Goal: Use online tool/utility: Utilize a website feature to perform a specific function

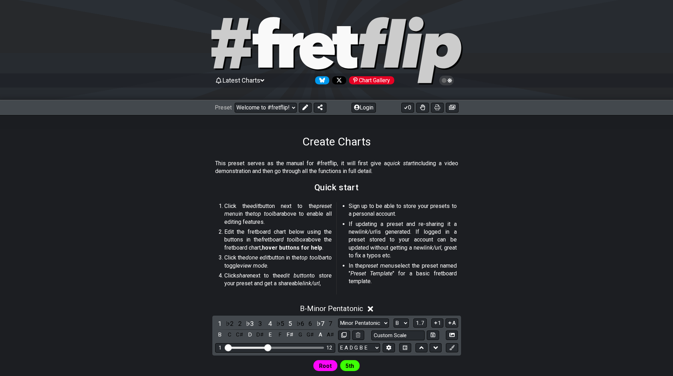
select select "B"
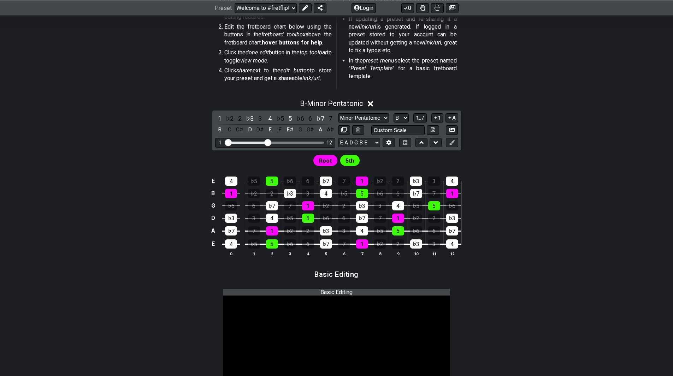
scroll to position [212, 0]
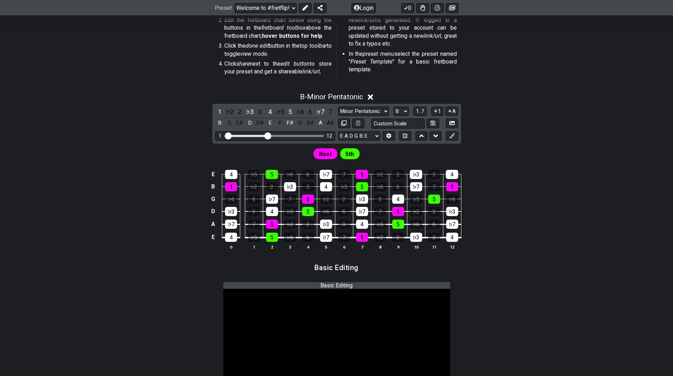
click at [371, 96] on icon at bounding box center [370, 97] width 5 height 5
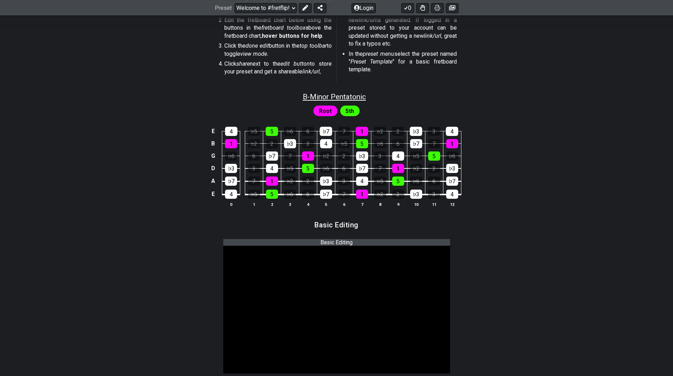
click at [331, 98] on span "B - Minor Pentatonic" at bounding box center [334, 97] width 63 height 8
select select "B"
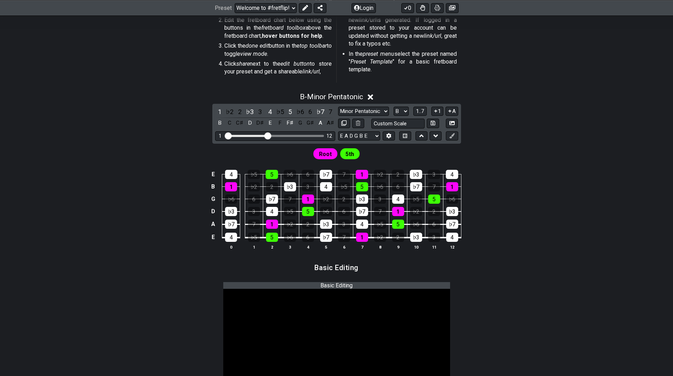
click at [370, 94] on icon at bounding box center [370, 96] width 5 height 7
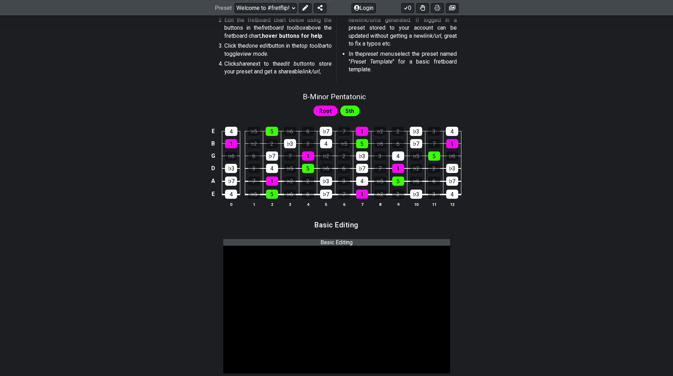
click at [354, 108] on div "5th" at bounding box center [350, 111] width 20 height 11
click at [233, 133] on div "4" at bounding box center [231, 131] width 12 height 9
click at [237, 129] on div "4" at bounding box center [231, 131] width 12 height 9
click at [274, 128] on div "5" at bounding box center [272, 131] width 12 height 9
click at [276, 128] on div "5" at bounding box center [272, 131] width 12 height 9
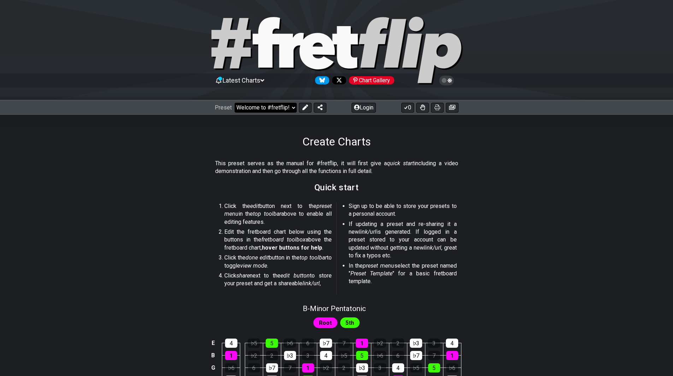
click at [286, 107] on select "Welcome to #fretflip! Initial Preset Custom Preset Minor Pentatonic Major Penta…" at bounding box center [266, 108] width 62 height 10
click at [507, 168] on section "This preset serves as the manual for #fretflip, it will first give a quick star…" at bounding box center [336, 169] width 551 height 24
click at [349, 321] on span "5th" at bounding box center [350, 323] width 8 height 10
click at [265, 104] on select "Welcome to #fretflip! Initial Preset Custom Preset Minor Pentatonic Major Penta…" at bounding box center [266, 108] width 62 height 10
click at [264, 107] on select "Welcome to #fretflip! Initial Preset Custom Preset Minor Pentatonic Major Penta…" at bounding box center [266, 108] width 62 height 10
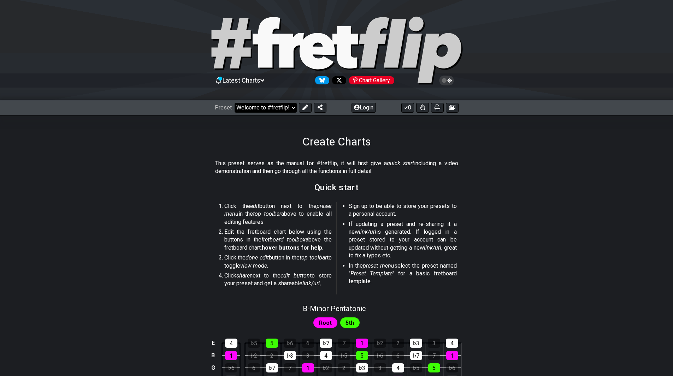
select select "/welcome"
click at [235, 103] on select "Welcome to #fretflip! Initial Preset Custom Preset Minor Pentatonic Major Penta…" at bounding box center [266, 108] width 62 height 10
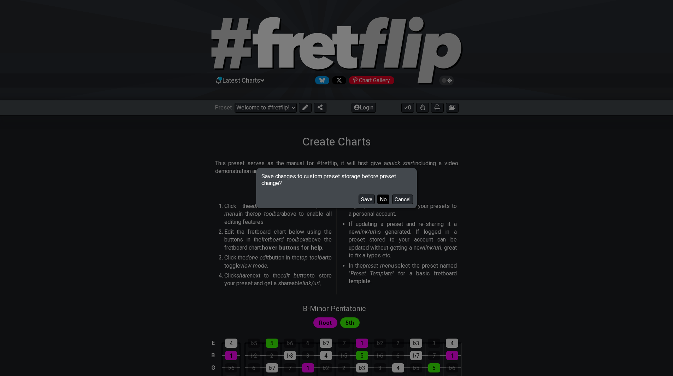
click at [382, 199] on button "No" at bounding box center [383, 200] width 12 height 10
select select "C"
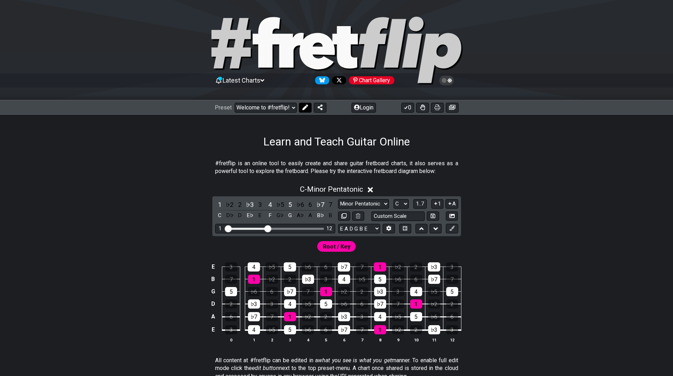
click at [307, 105] on icon at bounding box center [306, 108] width 6 height 6
click at [307, 105] on button "Login" at bounding box center [301, 108] width 24 height 10
click at [263, 109] on select "Welcome to #fretflip! Initial Preset Custom Preset Minor Pentatonic Major Penta…" at bounding box center [266, 108] width 62 height 10
click at [235, 103] on select "Welcome to #fretflip! Initial Preset Custom Preset Minor Pentatonic Major Penta…" at bounding box center [266, 108] width 62 height 10
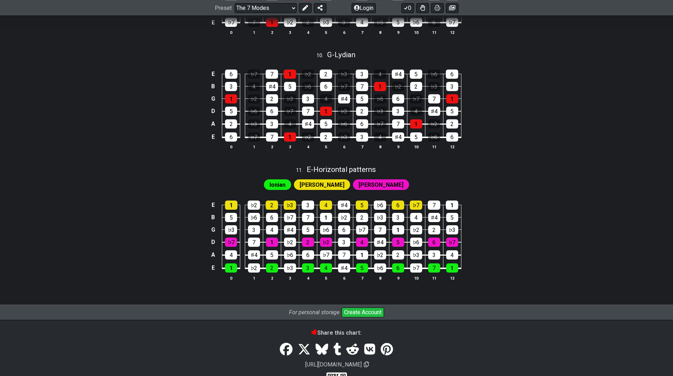
scroll to position [1276, 0]
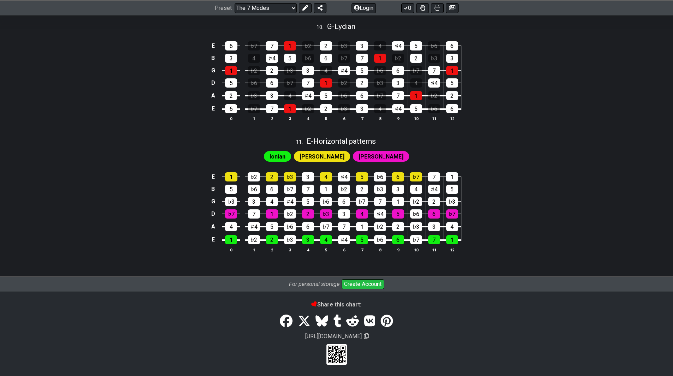
click at [286, 157] on span "Ionian" at bounding box center [278, 157] width 16 height 10
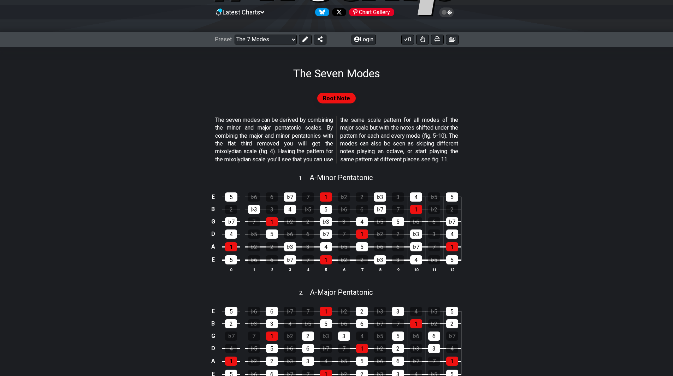
scroll to position [0, 0]
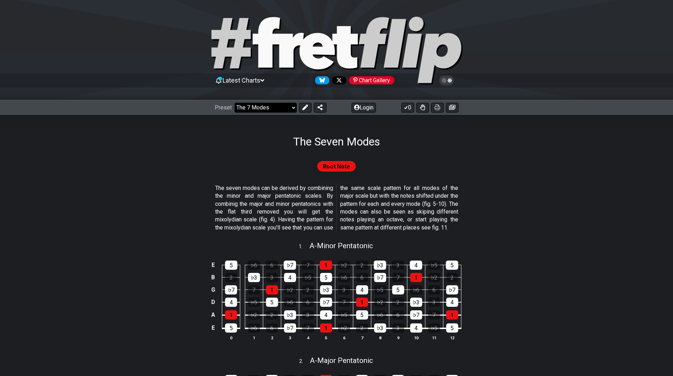
click at [249, 110] on select "Welcome to #fretflip! Initial Preset Custom Preset Minor Pentatonic Major Penta…" at bounding box center [266, 108] width 62 height 10
click at [235, 103] on select "Welcome to #fretflip! Initial Preset Custom Preset Minor Pentatonic Major Penta…" at bounding box center [266, 108] width 62 height 10
select select "/guitar-scales"
select select "C"
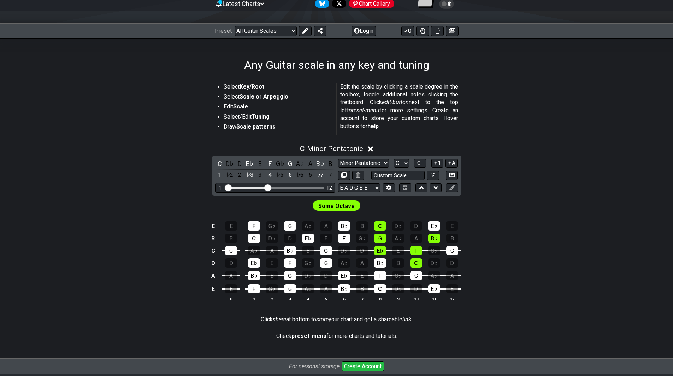
scroll to position [141, 0]
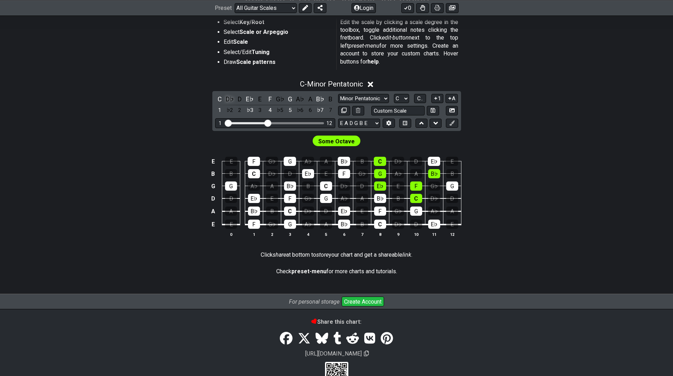
click at [230, 100] on div "D♭" at bounding box center [229, 99] width 9 height 10
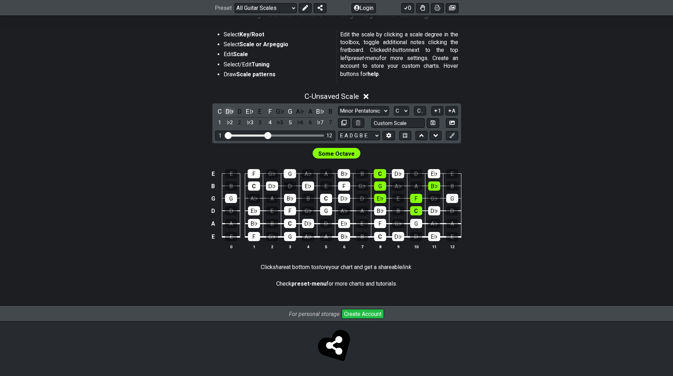
scroll to position [129, 0]
click at [239, 112] on div "D" at bounding box center [239, 112] width 9 height 10
click at [249, 112] on div "E♭" at bounding box center [249, 112] width 9 height 10
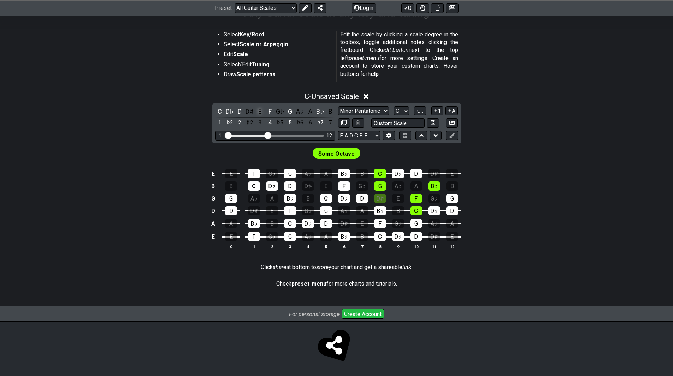
click at [258, 112] on div "E" at bounding box center [260, 112] width 9 height 10
click at [231, 113] on div "D♭" at bounding box center [229, 112] width 9 height 10
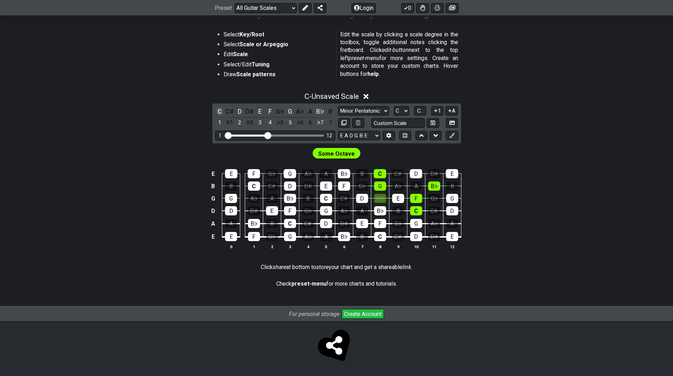
click at [223, 112] on div "C" at bounding box center [219, 112] width 9 height 10
click at [237, 112] on div "D" at bounding box center [239, 112] width 9 height 10
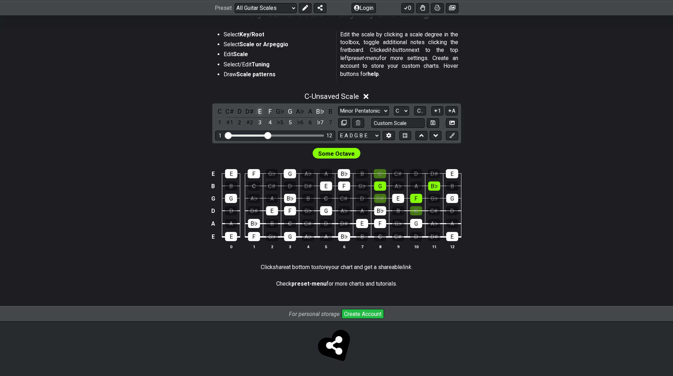
click at [260, 112] on div "E" at bounding box center [260, 112] width 9 height 10
click at [269, 112] on div "F" at bounding box center [269, 112] width 9 height 10
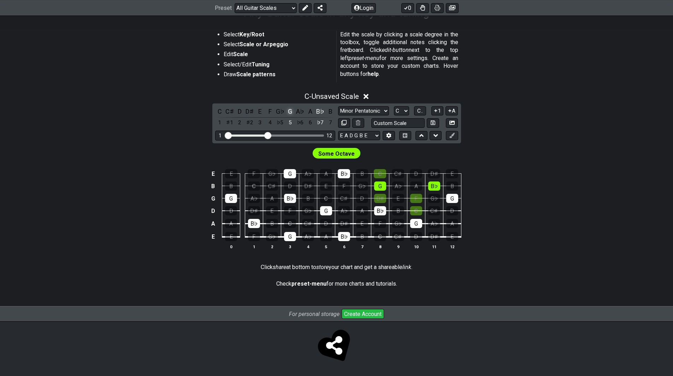
click at [293, 111] on div "G" at bounding box center [290, 112] width 9 height 10
drag, startPoint x: 266, startPoint y: 136, endPoint x: 213, endPoint y: 139, distance: 52.7
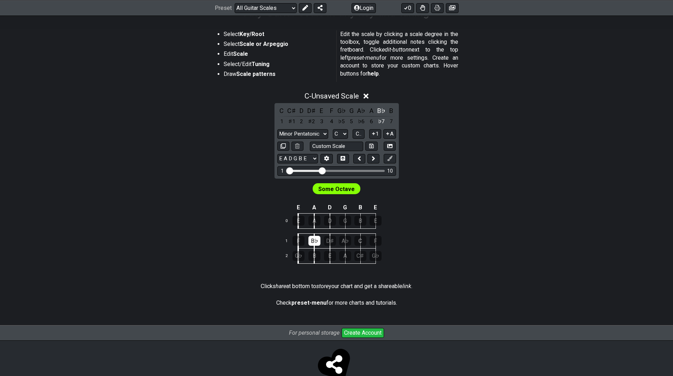
drag, startPoint x: 303, startPoint y: 174, endPoint x: 323, endPoint y: 174, distance: 19.8
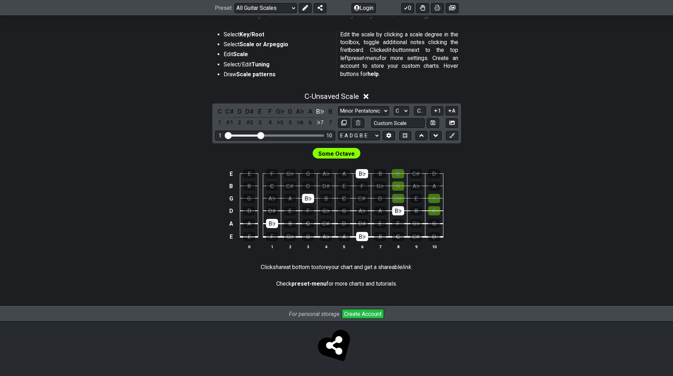
click at [263, 139] on div "1 10" at bounding box center [275, 136] width 120 height 10
drag, startPoint x: 263, startPoint y: 136, endPoint x: 267, endPoint y: 137, distance: 4.6
click at [267, 135] on input "Visible fret range" at bounding box center [275, 135] width 100 height 0
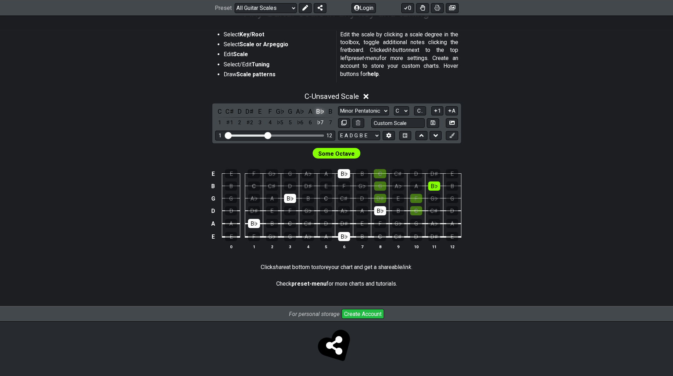
click at [321, 108] on div "B♭" at bounding box center [320, 112] width 9 height 10
click at [312, 110] on div "A" at bounding box center [310, 112] width 9 height 10
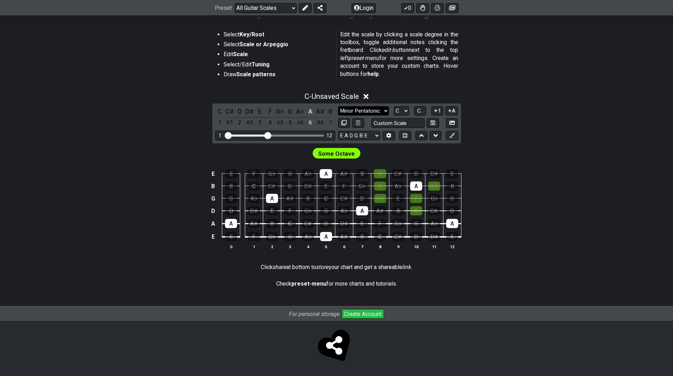
click at [387, 109] on select "Minor Pentatonic Root Minor Pentatonic Major Pentatonic Minor Blues Major Blues…" at bounding box center [363, 111] width 51 height 10
click at [338, 106] on select "Minor Pentatonic Root Minor Pentatonic Major Pentatonic Minor Blues Major Blues…" at bounding box center [363, 111] width 51 height 10
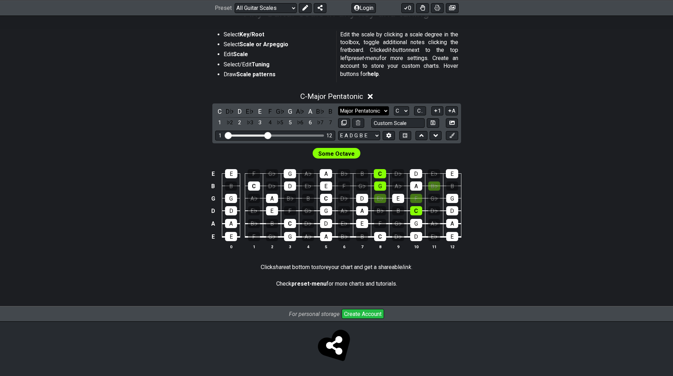
click at [377, 113] on select "Minor Pentatonic Root Minor Pentatonic Major Pentatonic Minor Blues Major Blues…" at bounding box center [363, 111] width 51 height 10
click at [338, 106] on select "Minor Pentatonic Root Minor Pentatonic Major Pentatonic Minor Blues Major Blues…" at bounding box center [363, 111] width 51 height 10
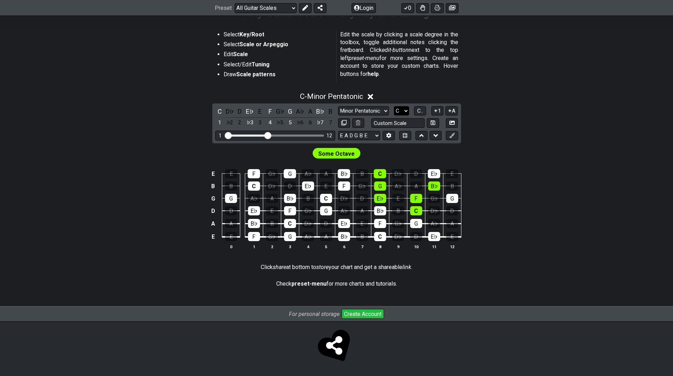
click at [404, 110] on select "A♭ A A♯ B♭ B C C♯ D♭ D D♯ E♭ E F F♯ G♭ G G♯" at bounding box center [401, 111] width 15 height 10
click at [580, 134] on div "C - Minor Pentatonic C D♭ D E♭ E F G♭ G A♭ A B♭ B 1 ♭2 2 ♭3 3 4 ♭5 5 ♭6 6 ♭7 7 …" at bounding box center [336, 174] width 551 height 172
click at [309, 112] on div "A" at bounding box center [310, 112] width 9 height 10
click at [360, 123] on icon at bounding box center [358, 122] width 5 height 5
click at [317, 110] on div "B♭" at bounding box center [320, 112] width 9 height 10
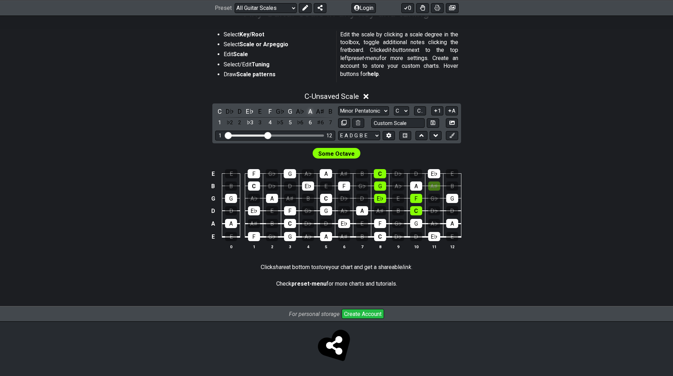
click at [311, 111] on div "A" at bounding box center [310, 112] width 9 height 10
click at [291, 112] on div "G" at bounding box center [290, 112] width 9 height 10
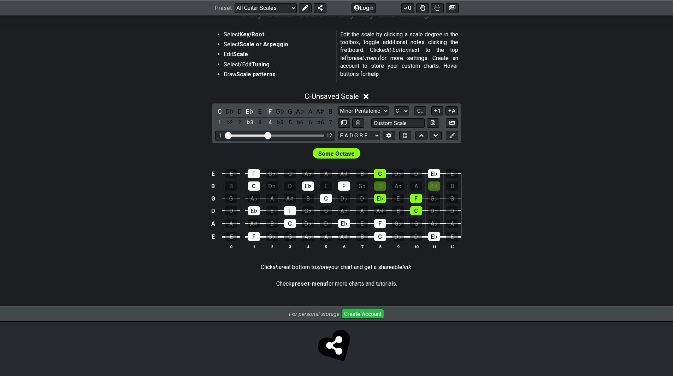
click at [270, 113] on div "F" at bounding box center [269, 112] width 9 height 10
click at [248, 110] on div "E♭" at bounding box center [249, 112] width 9 height 10
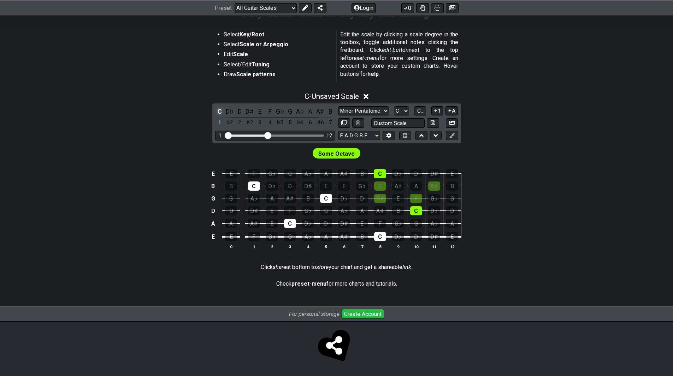
click at [221, 112] on div "C" at bounding box center [219, 112] width 9 height 10
click at [368, 111] on select "Minor Pentatonic Root Minor Pentatonic Major Pentatonic Minor Blues Major Blues…" at bounding box center [363, 111] width 51 height 10
click at [338, 106] on select "Minor Pentatonic Root Minor Pentatonic Major Pentatonic Minor Blues Major Blues…" at bounding box center [363, 111] width 51 height 10
click at [308, 111] on div "A" at bounding box center [310, 112] width 9 height 10
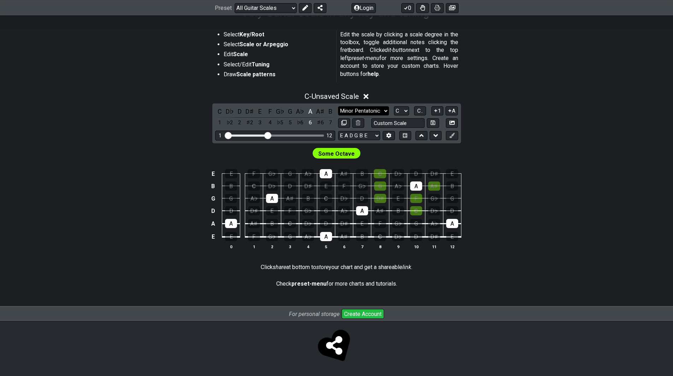
click at [365, 111] on select "Minor Pentatonic Root Minor Pentatonic Major Pentatonic Minor Blues Major Blues…" at bounding box center [363, 111] width 51 height 10
select select "Minor Pentatonic"
click at [338, 106] on select "Minor Pentatonic Root Minor Pentatonic Major Pentatonic Minor Blues Major Blues…" at bounding box center [363, 111] width 51 height 10
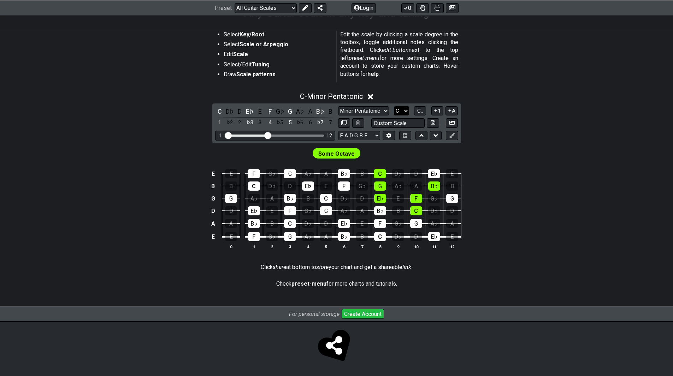
click at [403, 111] on select "A♭ A A♯ B♭ B C C♯ D♭ D D♯ E♭ E F F♯ G♭ G G♯" at bounding box center [401, 111] width 15 height 10
select select "A"
click at [394, 106] on select "A♭ A A♯ B♭ B C C♯ D♭ D D♯ E♭ E F F♯ G♭ G G♯" at bounding box center [401, 111] width 15 height 10
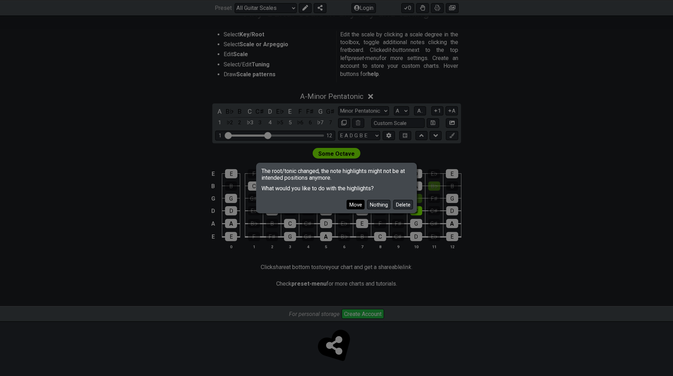
click at [357, 204] on button "Move" at bounding box center [356, 205] width 18 height 10
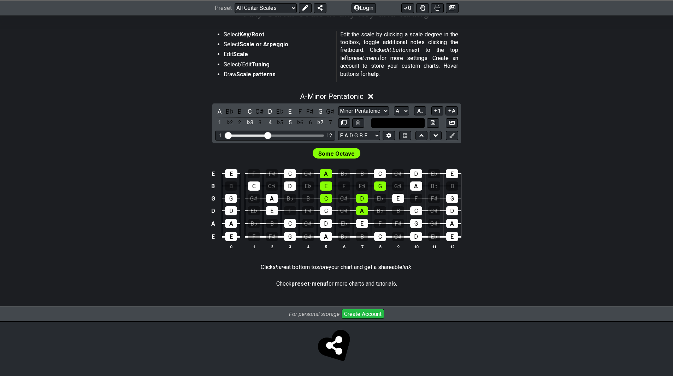
click at [406, 126] on input "text" at bounding box center [398, 123] width 54 height 10
type input "Custom Scale"
click at [381, 109] on select "Minor Pentatonic Root Minor Pentatonic Major Pentatonic Minor Blues Major Blues…" at bounding box center [363, 111] width 51 height 10
click at [338, 106] on select "Minor Pentatonic Root Minor Pentatonic Major Pentatonic Minor Blues Major Blues…" at bounding box center [363, 111] width 51 height 10
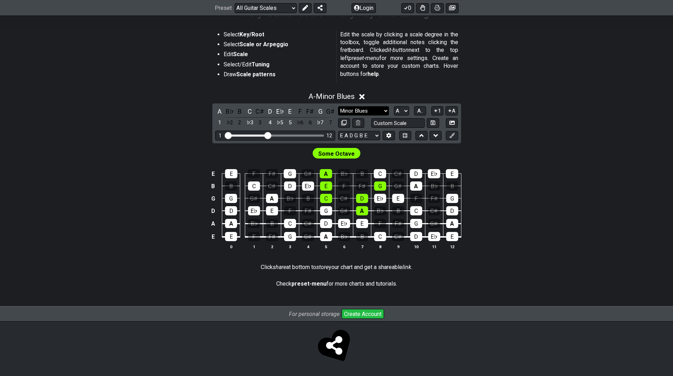
click at [373, 113] on select "Minor Pentatonic Root Minor Pentatonic Major Pentatonic Minor Blues Major Blues…" at bounding box center [363, 111] width 51 height 10
click at [338, 106] on select "Minor Pentatonic Root Minor Pentatonic Major Pentatonic Minor Blues Major Blues…" at bounding box center [363, 111] width 51 height 10
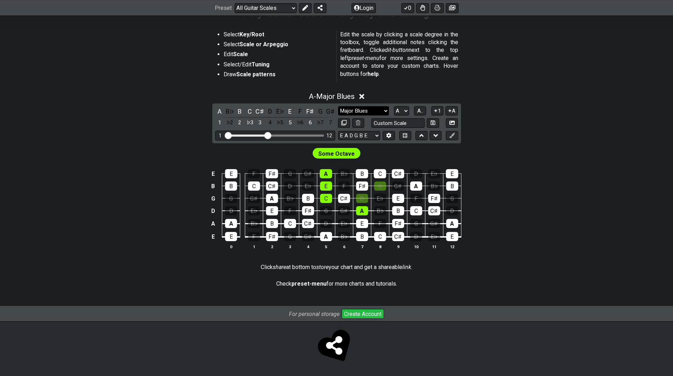
click at [368, 112] on select "Minor Pentatonic Root Minor Pentatonic Major Pentatonic Minor Blues Major Blues…" at bounding box center [363, 111] width 51 height 10
click at [338, 106] on select "Minor Pentatonic Root Minor Pentatonic Major Pentatonic Minor Blues Major Blues…" at bounding box center [363, 111] width 51 height 10
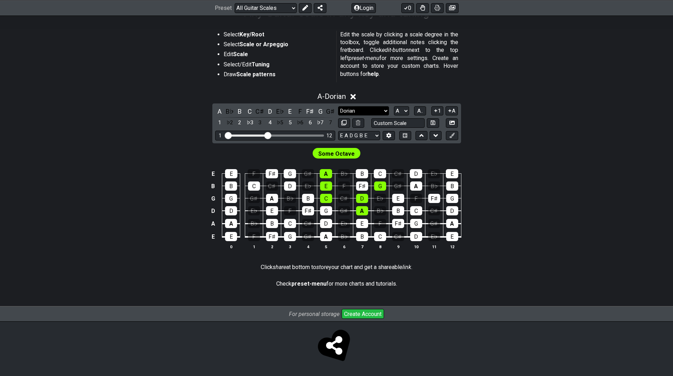
click at [365, 112] on select "Minor Pentatonic Root Minor Pentatonic Major Pentatonic Minor Blues Major Blues…" at bounding box center [363, 111] width 51 height 10
select select "Major"
click at [338, 106] on select "Minor Pentatonic Root Minor Pentatonic Major Pentatonic Minor Blues Major Blues…" at bounding box center [363, 111] width 51 height 10
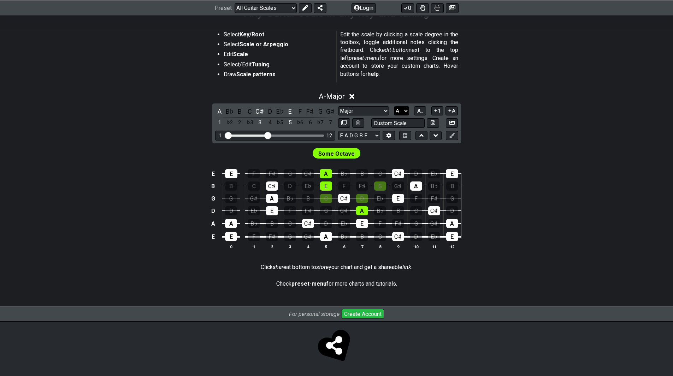
click at [401, 114] on select "A♭ A A♯ B♭ B C C♯ D♭ D D♯ E♭ E F F♯ G♭ G G♯" at bounding box center [401, 111] width 15 height 10
select select "F"
click at [394, 106] on select "A♭ A A♯ B♭ B C C♯ D♭ D D♯ E♭ E F F♯ G♭ G G♯" at bounding box center [401, 111] width 15 height 10
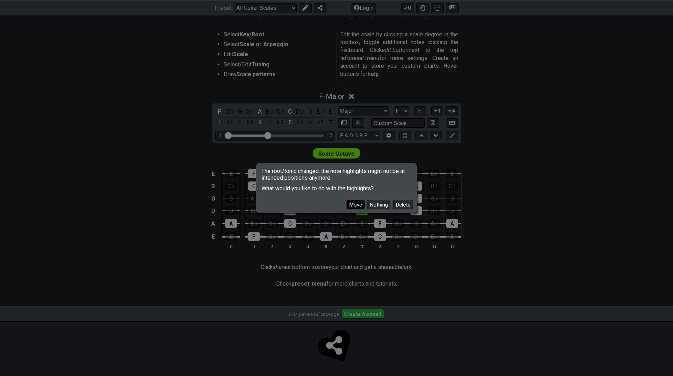
click at [358, 204] on button "Move" at bounding box center [356, 205] width 18 height 10
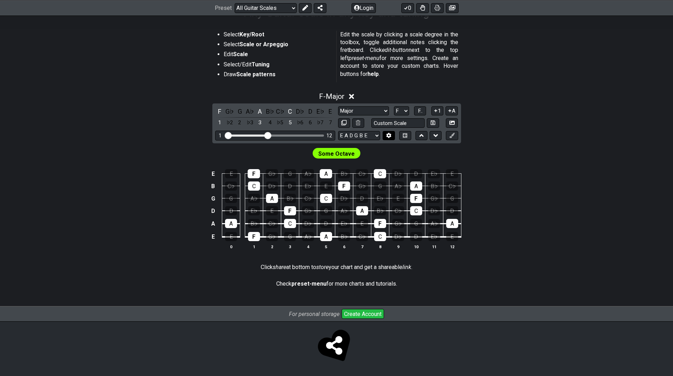
click at [390, 136] on icon at bounding box center [389, 135] width 5 height 5
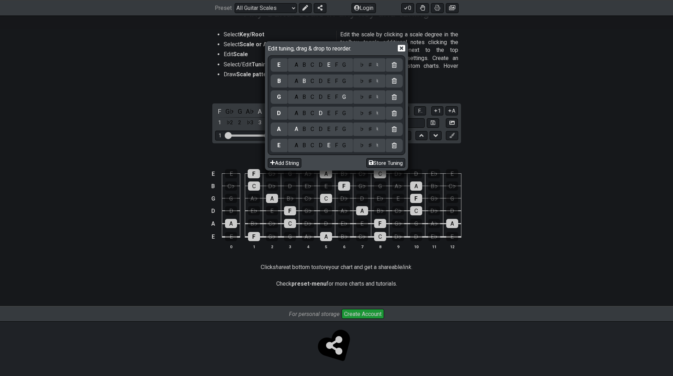
click at [403, 47] on icon at bounding box center [401, 48] width 7 height 7
